Goal: Find specific page/section: Find specific page/section

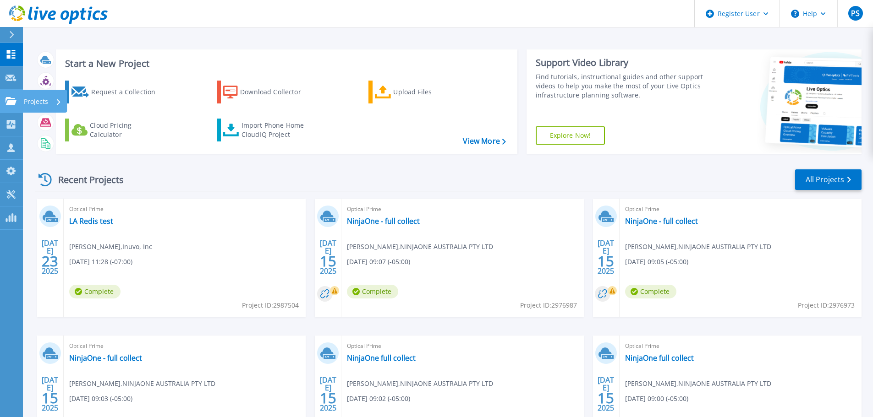
click at [6, 91] on link "Projects Projects" at bounding box center [11, 101] width 23 height 23
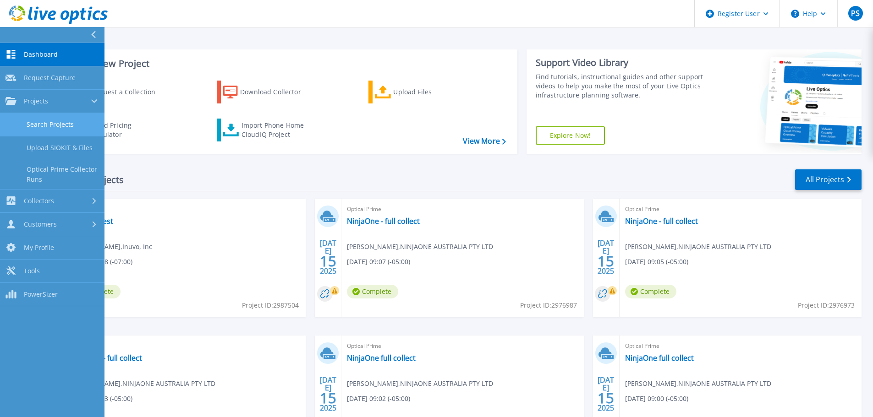
click at [79, 123] on link "Search Projects" at bounding box center [52, 124] width 104 height 23
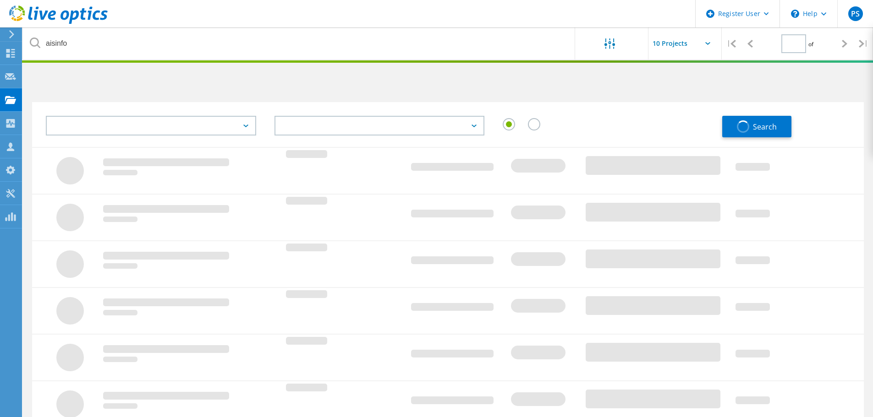
type input "1"
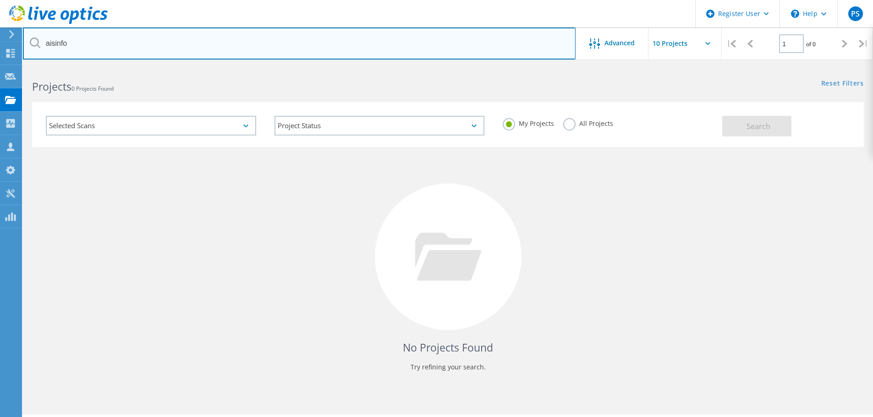
click at [150, 44] on input "aisinfo" at bounding box center [299, 43] width 553 height 32
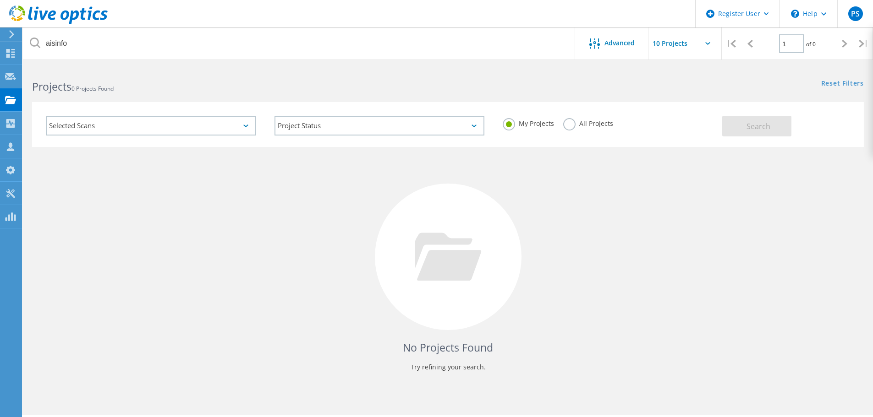
click at [563, 128] on div "All Projects" at bounding box center [588, 124] width 50 height 13
click at [570, 127] on label "All Projects" at bounding box center [588, 122] width 50 height 9
click at [0, 0] on input "All Projects" at bounding box center [0, 0] width 0 height 0
click at [752, 129] on span "Search" at bounding box center [758, 126] width 24 height 10
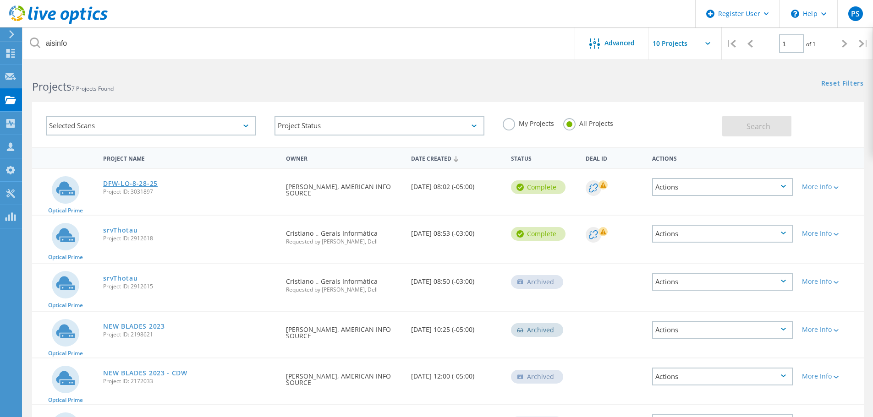
click at [147, 183] on link "DFW-LO-8-28-25" at bounding box center [130, 184] width 55 height 6
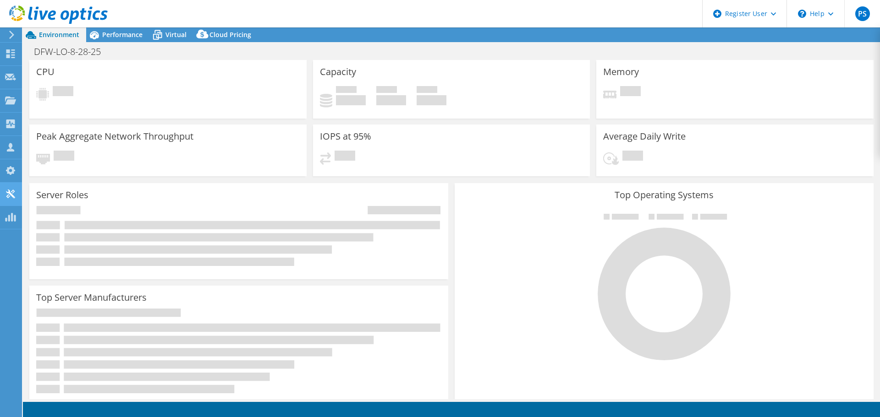
select select "USD"
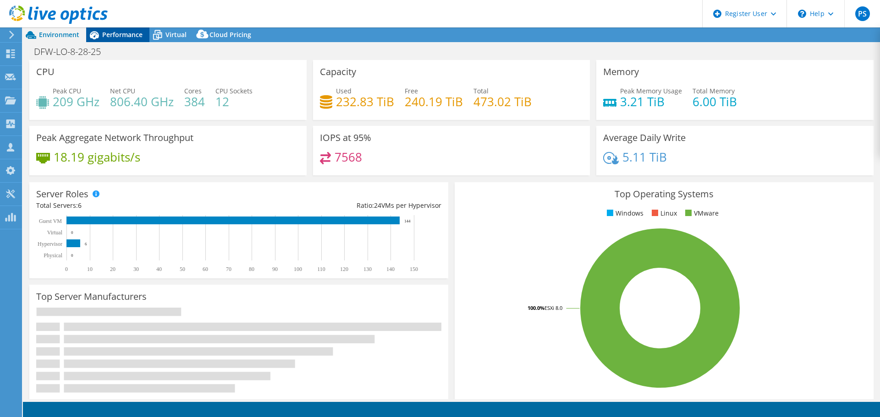
click at [118, 35] on span "Performance" at bounding box center [122, 34] width 40 height 9
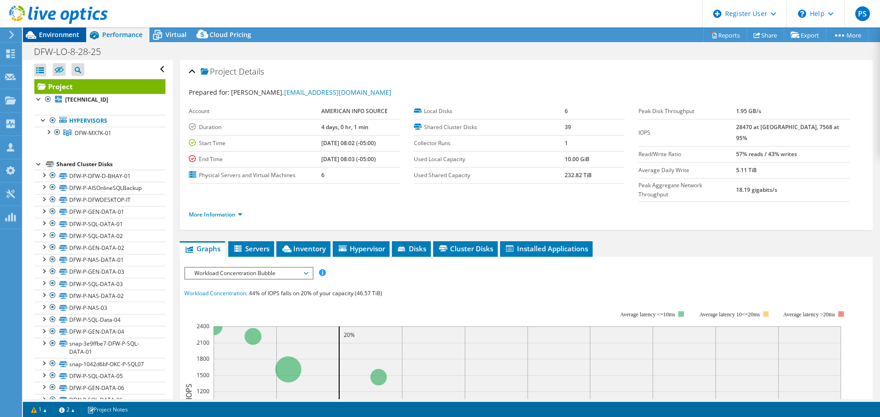
click at [55, 36] on span "Environment" at bounding box center [59, 34] width 40 height 9
